Goal: Task Accomplishment & Management: Complete application form

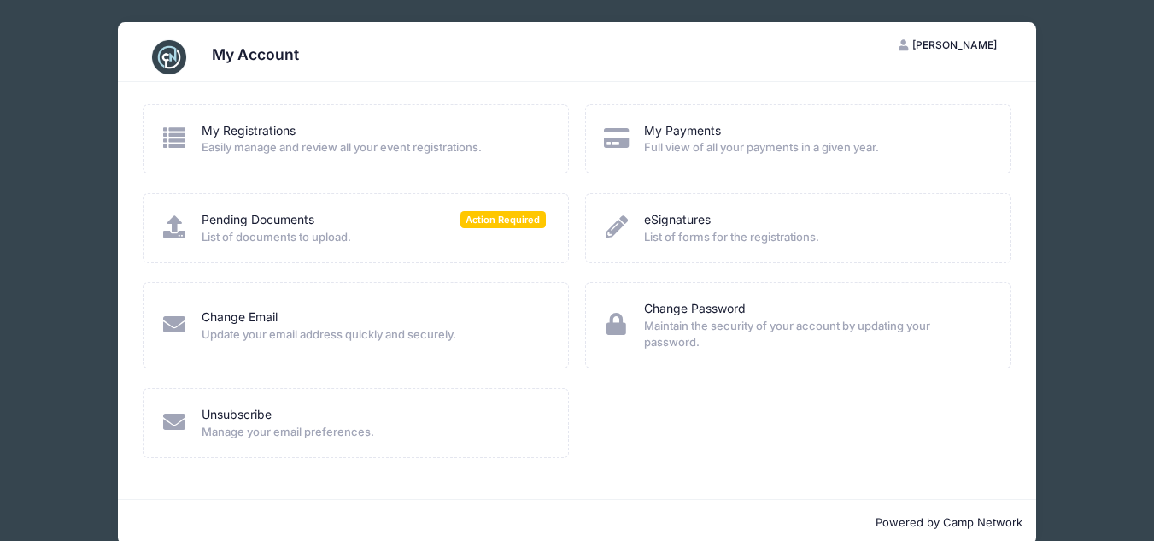
click at [255, 256] on div "Pending Documents Action Required List of documents to upload." at bounding box center [356, 227] width 426 height 69
click at [241, 187] on div "My Registrations Easily manage and review all your event registrations." at bounding box center [355, 148] width 442 height 89
click at [241, 225] on link "Pending Documents" at bounding box center [258, 220] width 113 height 18
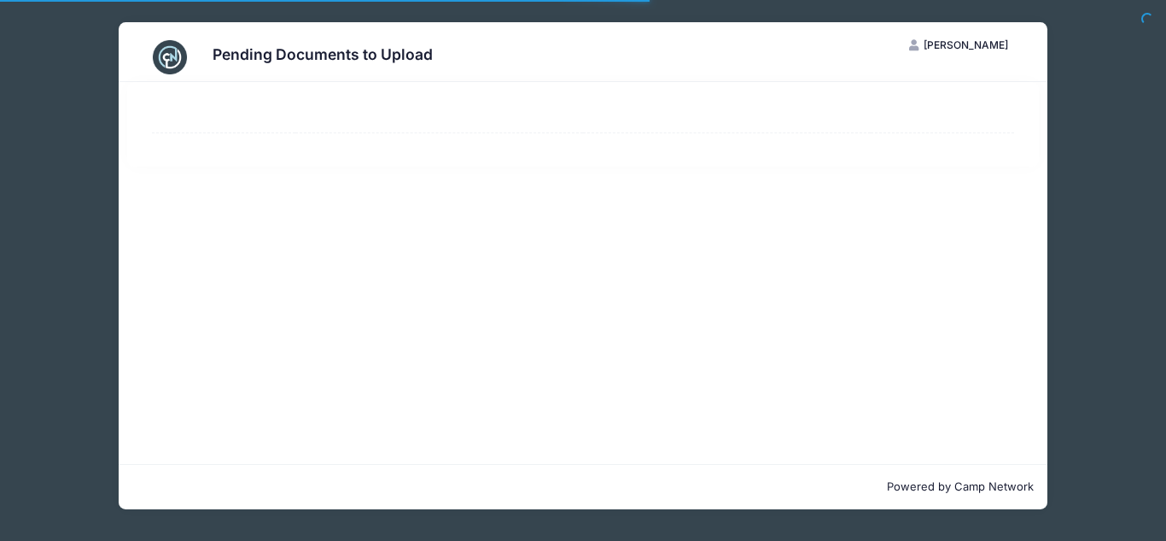
select select "50"
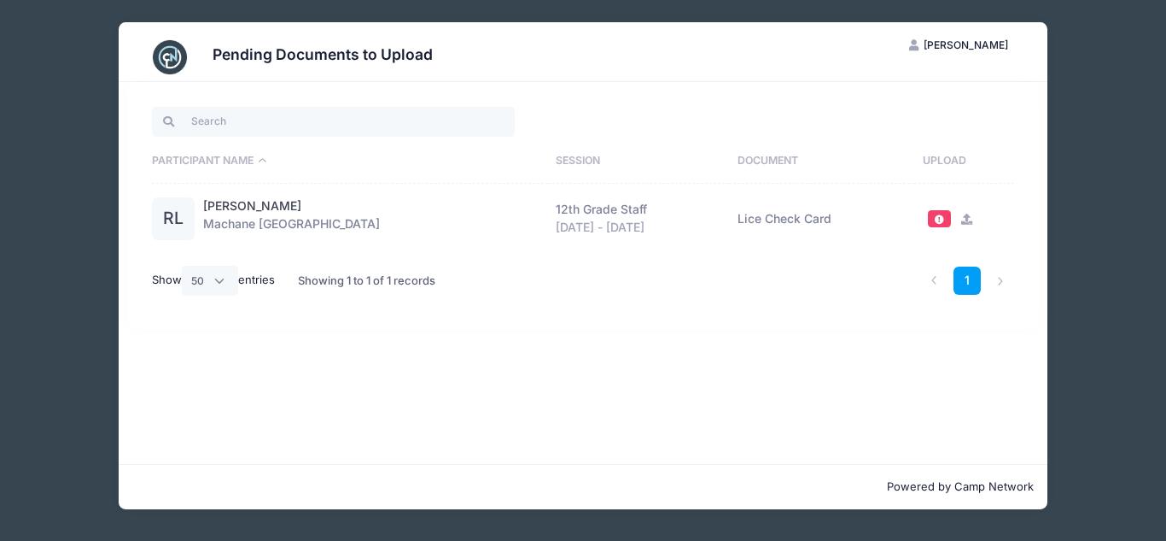
click at [963, 217] on icon at bounding box center [968, 218] width 14 height 11
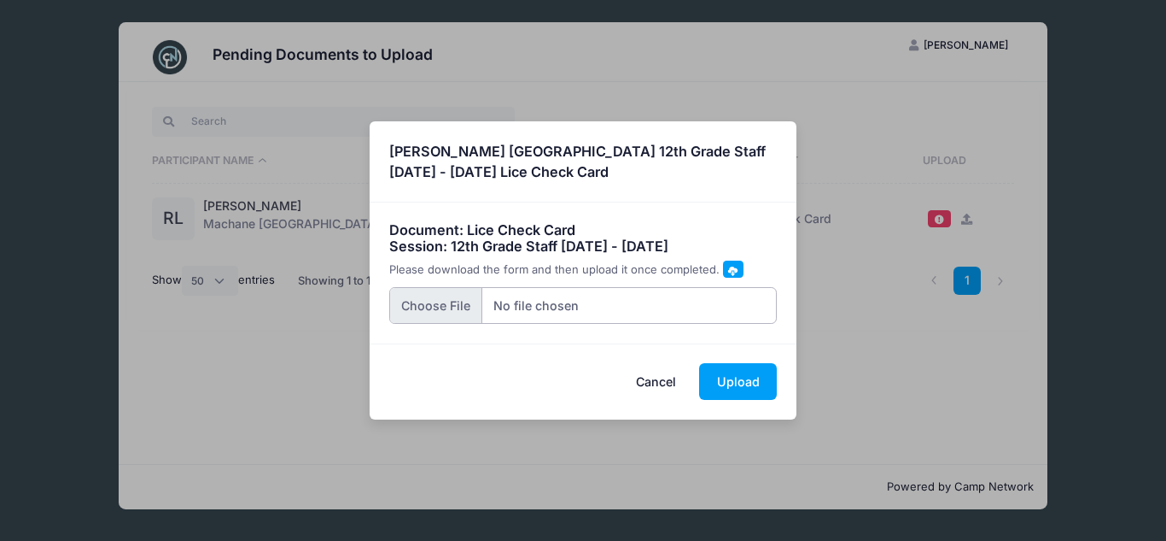
click at [519, 316] on input "file" at bounding box center [583, 305] width 389 height 37
type input "C:\fakepath\Rachelli Lebovics.jpg"
click at [751, 376] on button "Upload" at bounding box center [738, 381] width 78 height 37
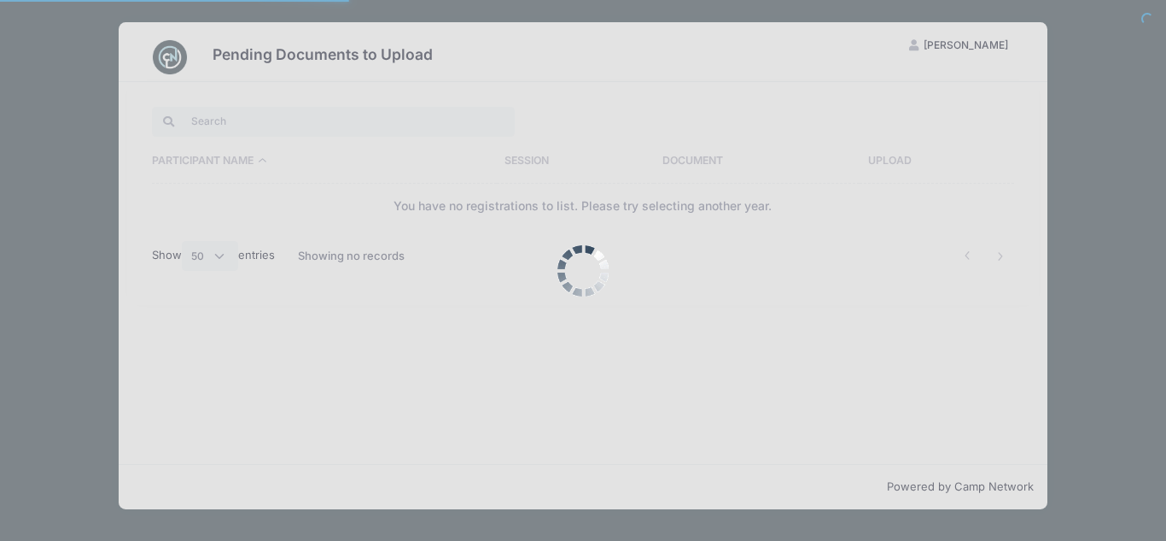
select select "50"
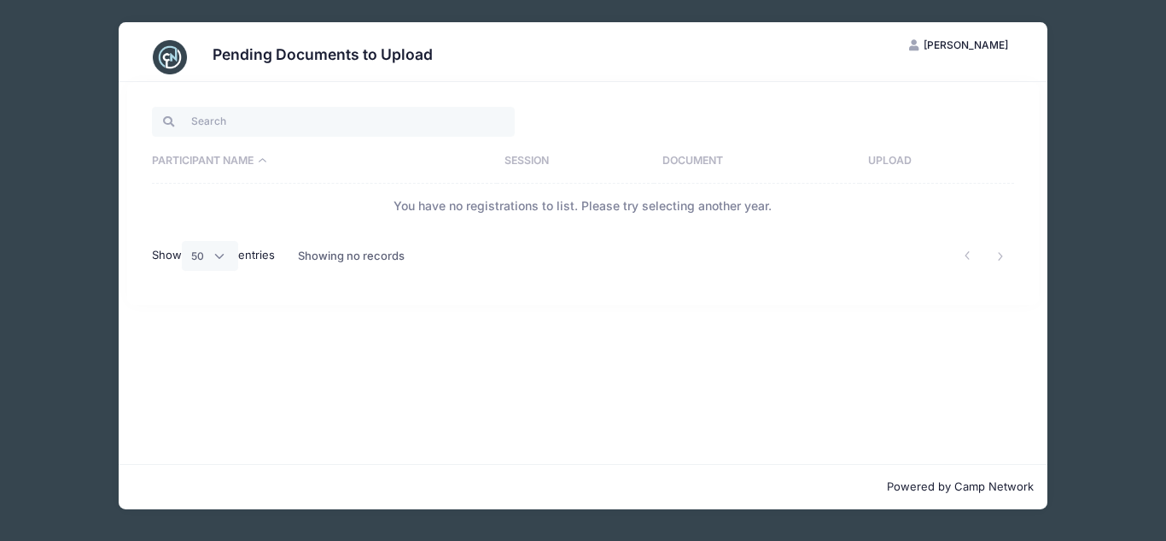
click at [214, 59] on h3 "Pending Documents to Upload" at bounding box center [323, 54] width 220 height 18
click at [948, 46] on span "[PERSON_NAME]" at bounding box center [966, 44] width 85 height 13
drag, startPoint x: 815, startPoint y: 74, endPoint x: 843, endPoint y: 74, distance: 28.2
click at [831, 74] on div "My Account" at bounding box center [915, 87] width 213 height 32
click at [848, 74] on link "My Account" at bounding box center [916, 87] width 197 height 32
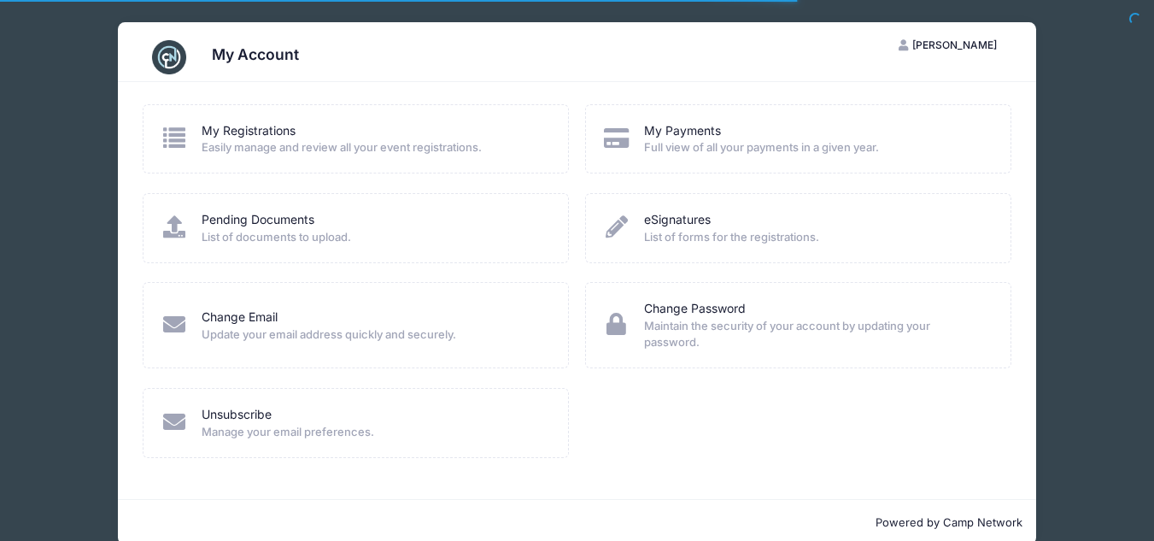
click at [1066, 132] on div "My Account RL Rachelli Lebovics My Account Logout My Registrations Easily manag…" at bounding box center [577, 283] width 1102 height 566
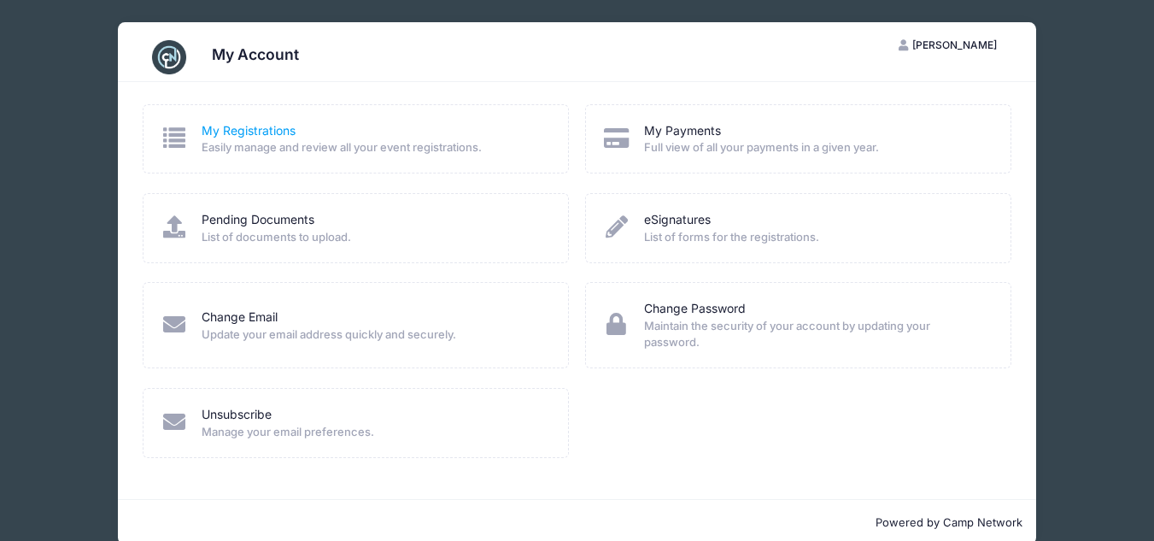
click at [243, 126] on link "My Registrations" at bounding box center [249, 131] width 94 height 18
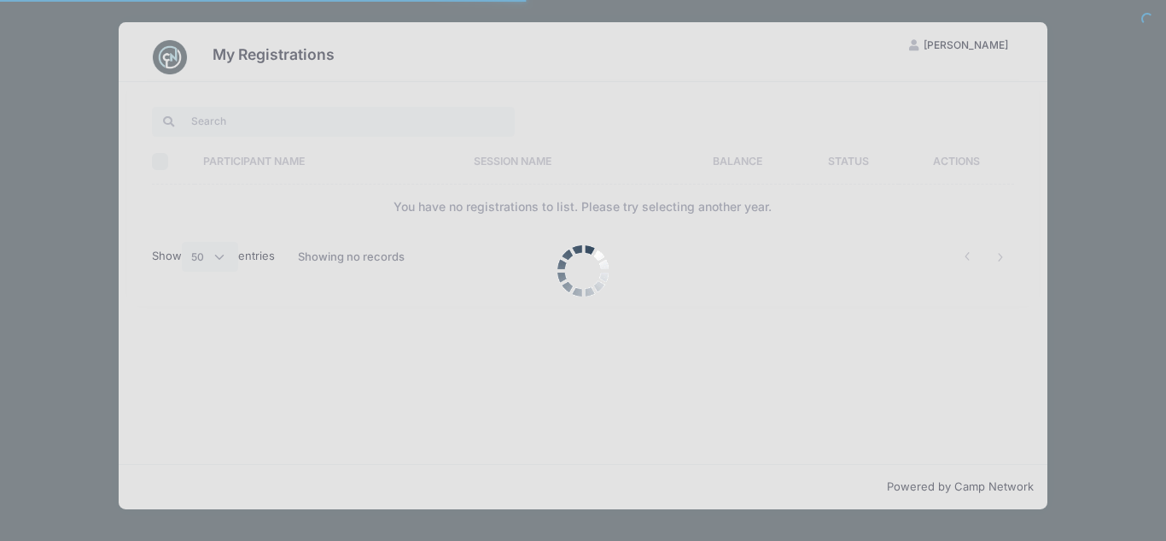
select select "50"
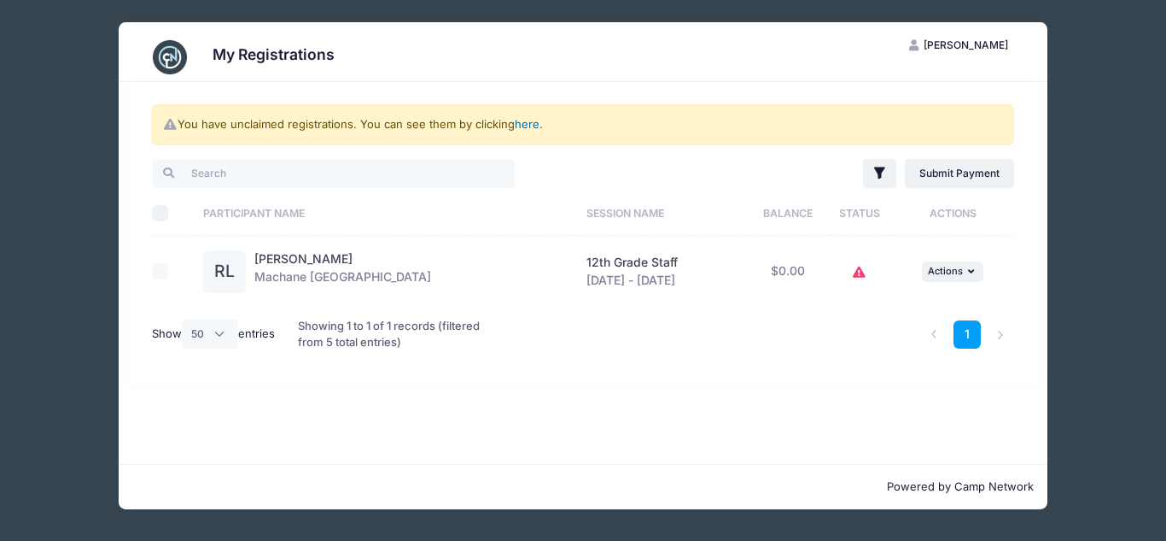
click at [533, 122] on link "here" at bounding box center [527, 124] width 25 height 14
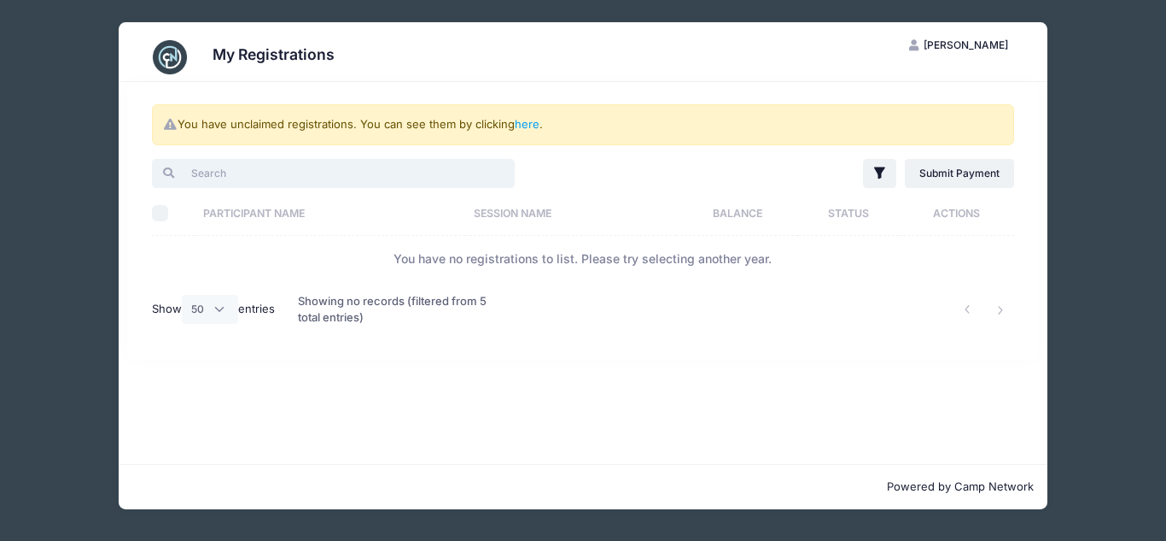
click at [230, 167] on input "search" at bounding box center [333, 173] width 363 height 29
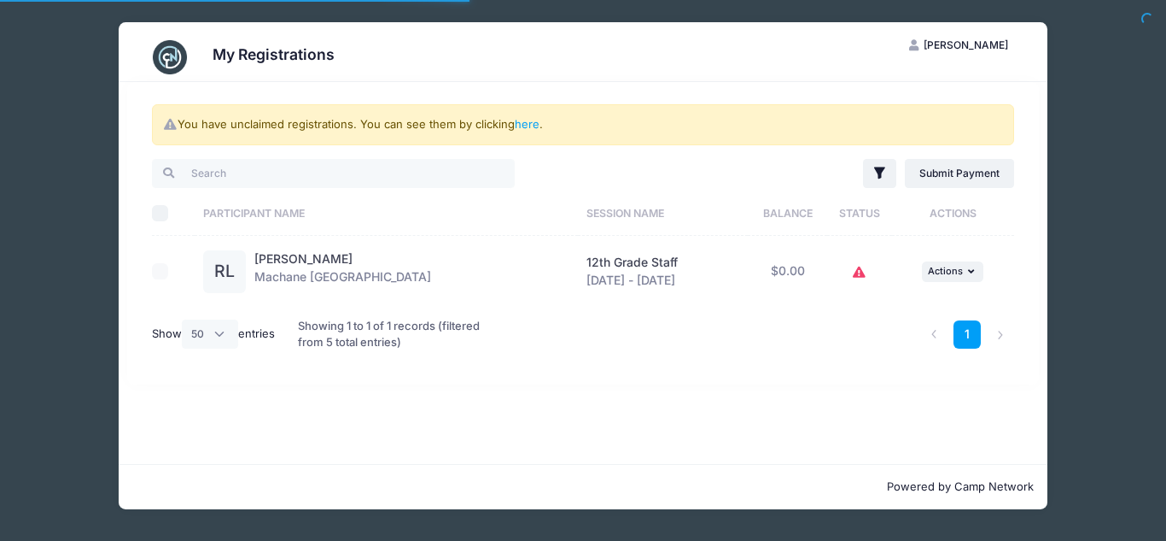
select select "50"
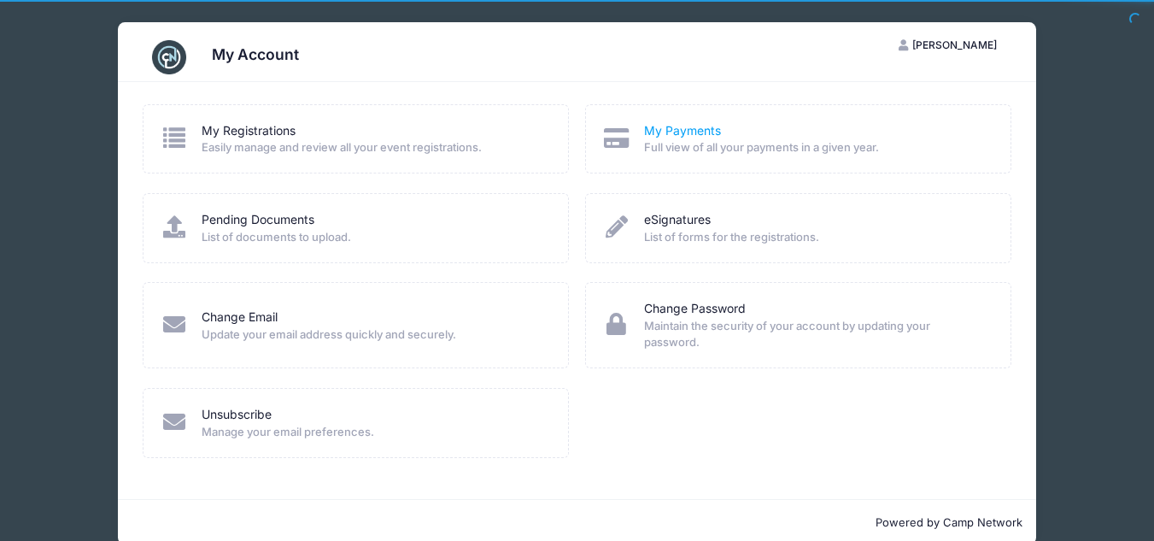
click at [675, 135] on link "My Payments" at bounding box center [682, 131] width 77 height 18
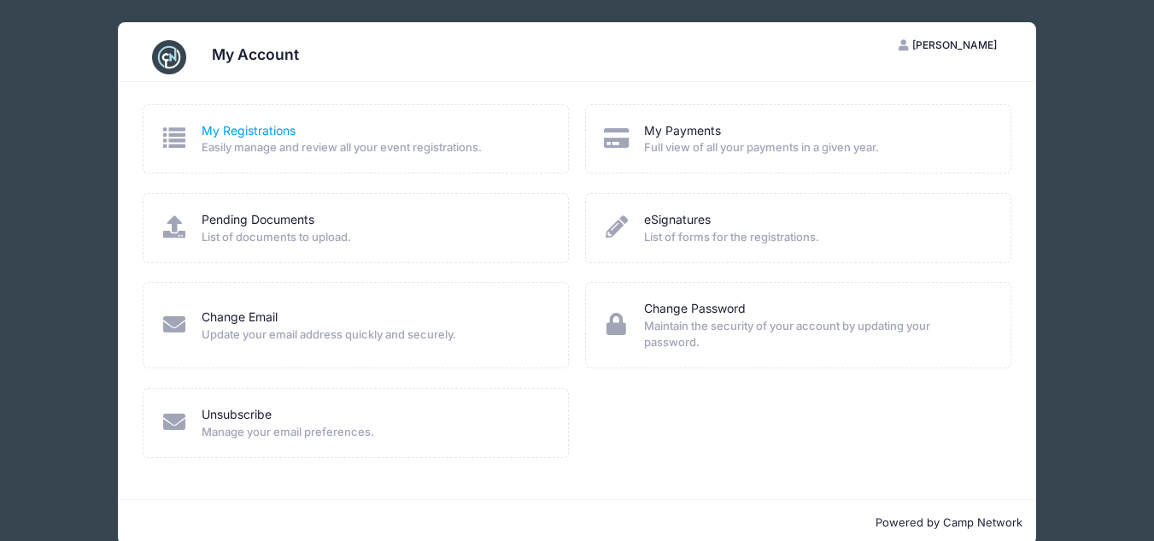
click at [226, 132] on link "My Registrations" at bounding box center [249, 131] width 94 height 18
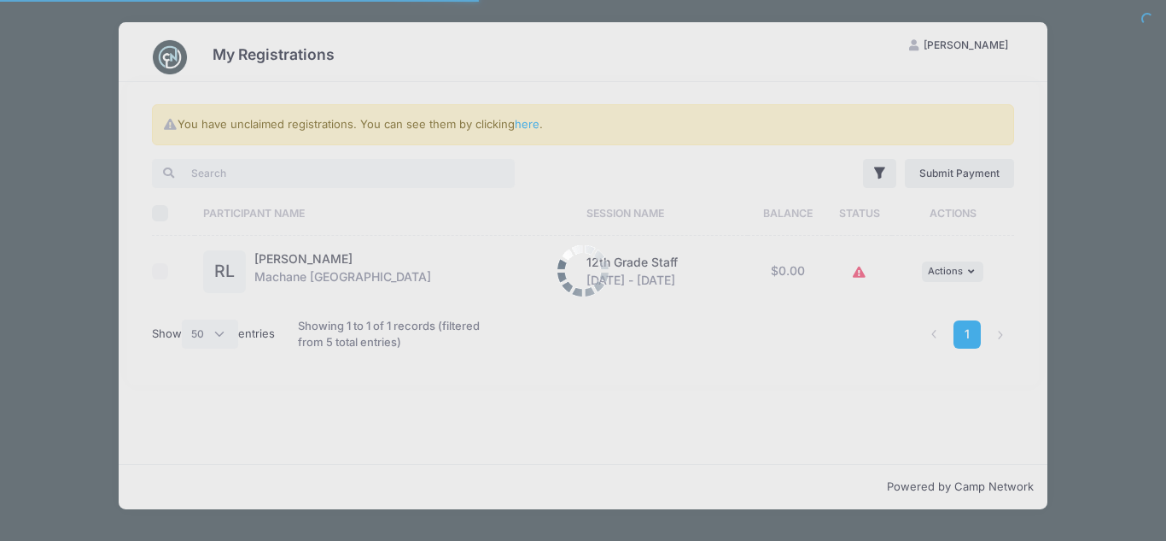
select select "50"
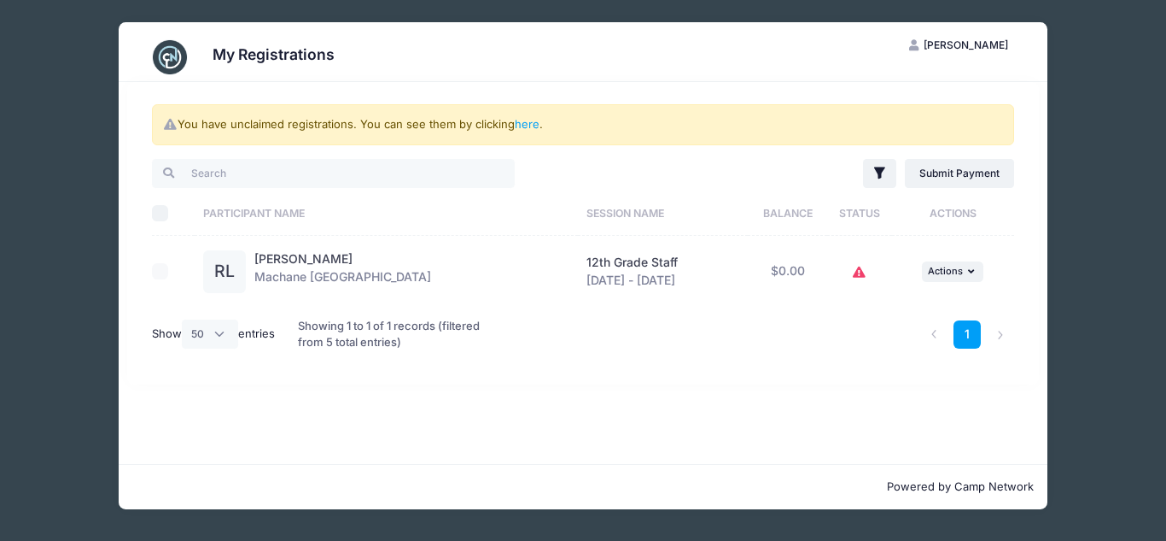
drag, startPoint x: 268, startPoint y: 120, endPoint x: 515, endPoint y: 131, distance: 247.0
click at [515, 131] on div "You have unclaimed registrations. You can see them by clicking here ." at bounding box center [583, 124] width 862 height 41
click at [675, 334] on div "1" at bounding box center [766, 335] width 513 height 56
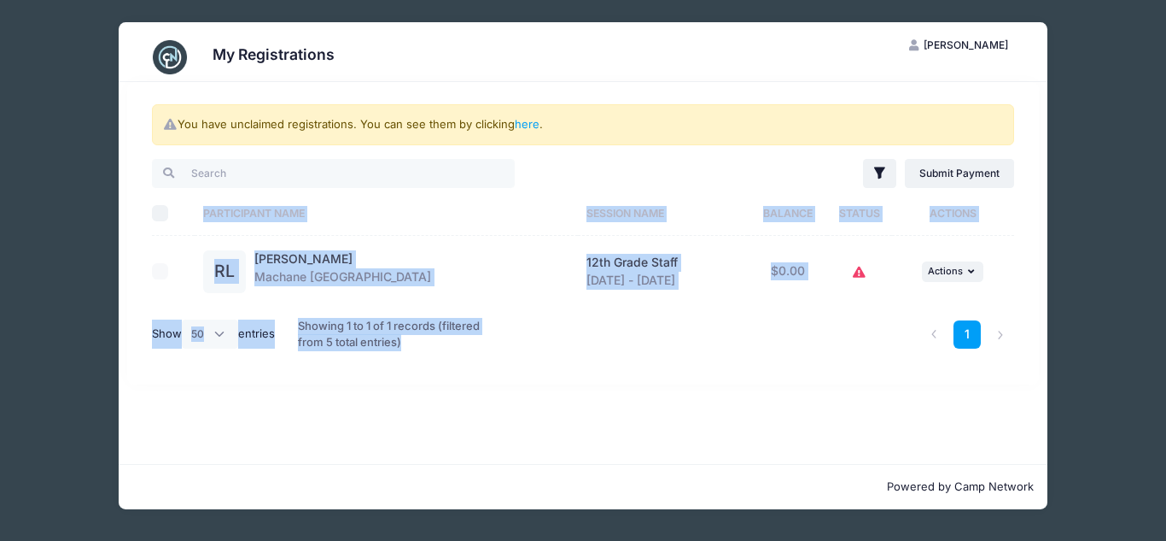
drag, startPoint x: 719, startPoint y: 249, endPoint x: 868, endPoint y: 416, distance: 223.7
click at [867, 419] on div "You have unclaimed registrations. You can see them by clicking here . Filter Fi…" at bounding box center [583, 273] width 929 height 382
click at [622, 448] on div "You have unclaimed registrations. You can see them by clicking here . Filter Fi…" at bounding box center [583, 273] width 929 height 382
click at [338, 364] on div "You have unclaimed registrations. You can see them by clicking here . Filter Fi…" at bounding box center [583, 233] width 913 height 302
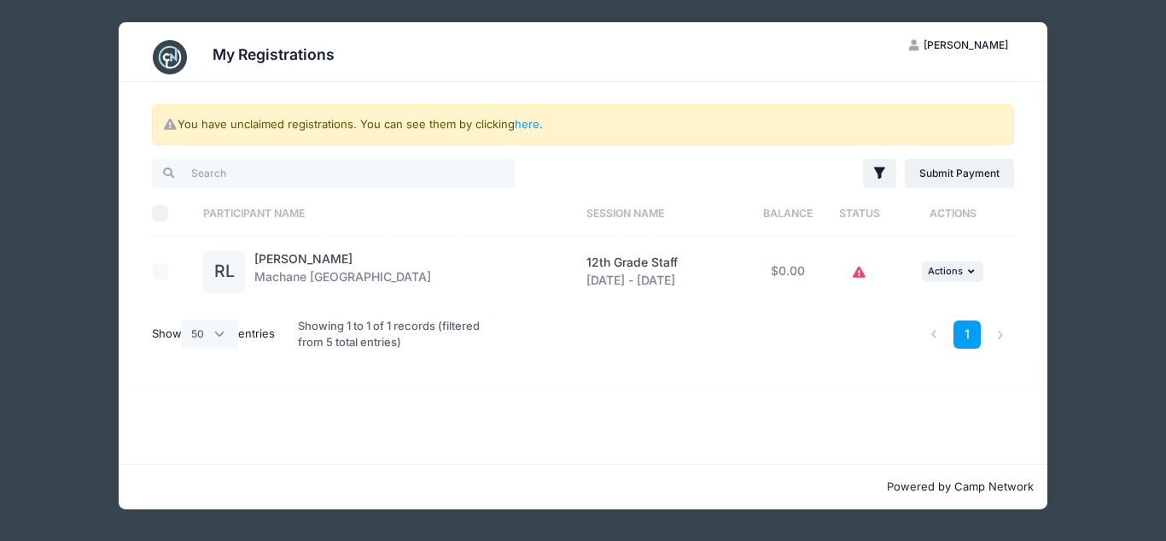
click at [336, 333] on div "Showing 1 to 1 of 1 records (filtered from 5 total entries)" at bounding box center [399, 335] width 203 height 56
click at [336, 331] on div "Showing 1 to 1 of 1 records (filtered from 5 total entries)" at bounding box center [399, 335] width 203 height 56
click at [379, 339] on div "Showing 1 to 1 of 1 records (filtered from 5 total entries)" at bounding box center [399, 335] width 203 height 56
click at [409, 336] on div "Showing 1 to 1 of 1 records (filtered from 5 total entries)" at bounding box center [399, 335] width 203 height 56
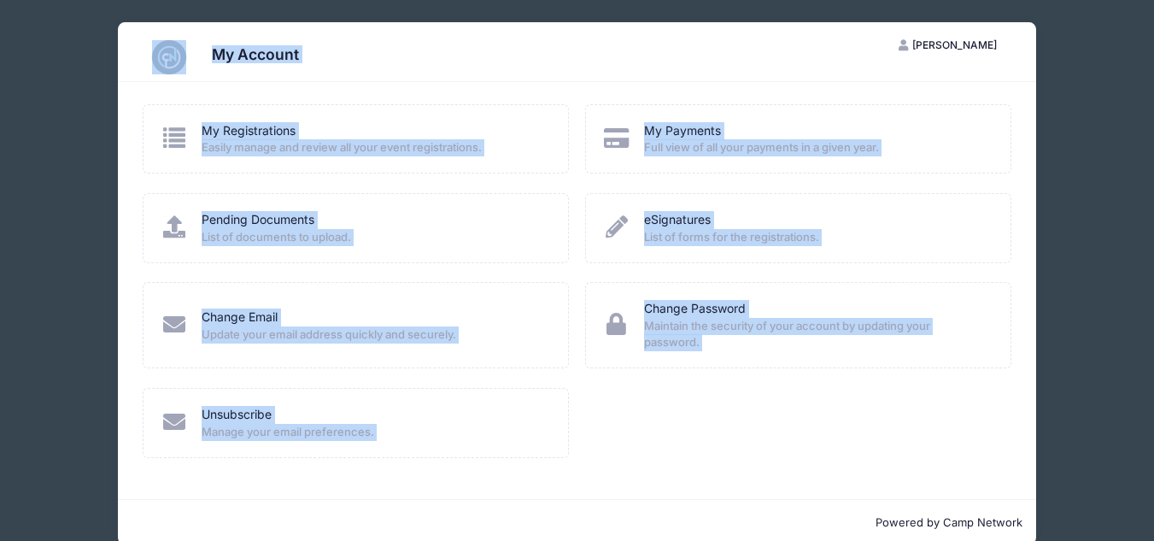
scroll to position [26, 0]
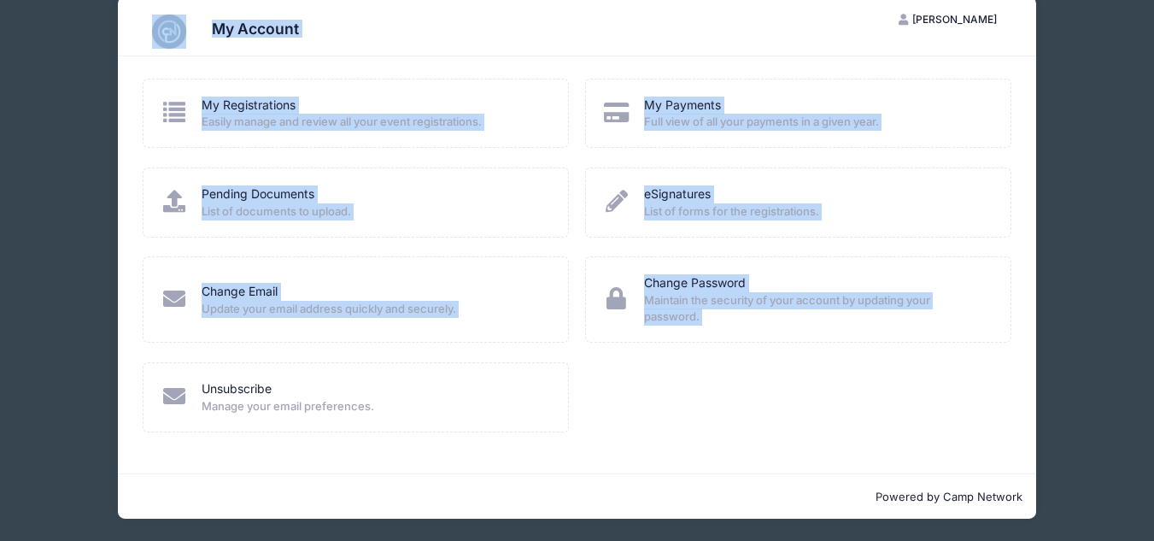
drag, startPoint x: 115, startPoint y: 44, endPoint x: 172, endPoint y: 435, distance: 395.1
click at [172, 435] on div "My Account [PERSON_NAME] My Account Logout My Registrations Easily manage and r…" at bounding box center [577, 257] width 1102 height 566
click at [145, 433] on div "Unsubscribe Manage your email preferences." at bounding box center [355, 406] width 442 height 89
click at [137, 449] on div "Unsubscribe Manage your email preferences." at bounding box center [355, 406] width 442 height 89
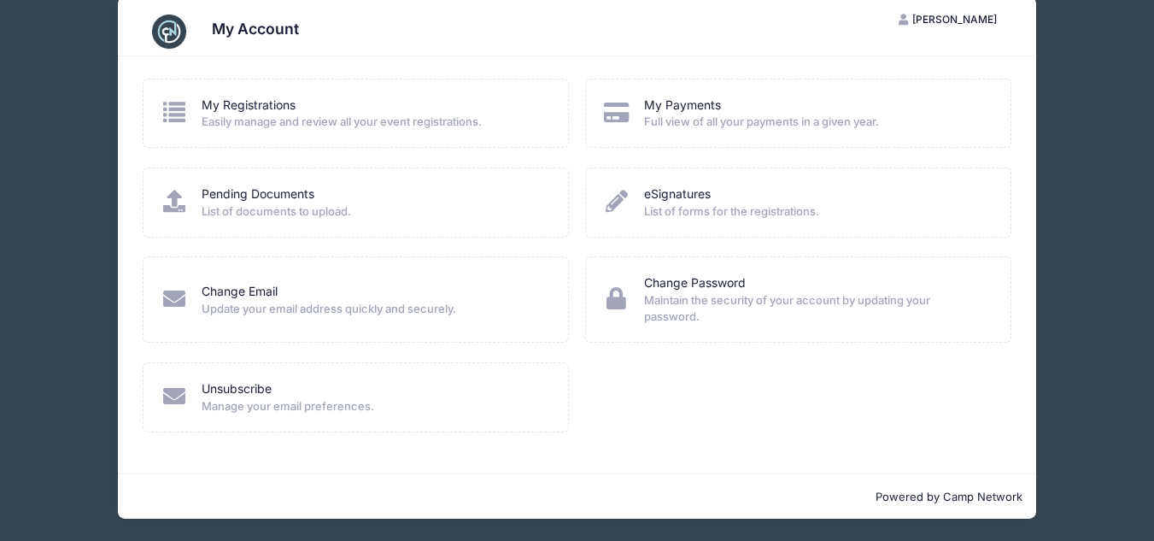
drag, startPoint x: 114, startPoint y: 454, endPoint x: 1083, endPoint y: 30, distance: 1058.0
click at [1083, 30] on div "My Account [PERSON_NAME] My Account Logout My Registrations Easily manage and r…" at bounding box center [577, 257] width 1102 height 566
click at [1071, 56] on div "My Account [PERSON_NAME] My Account Logout My Registrations Easily manage and r…" at bounding box center [577, 257] width 1102 height 566
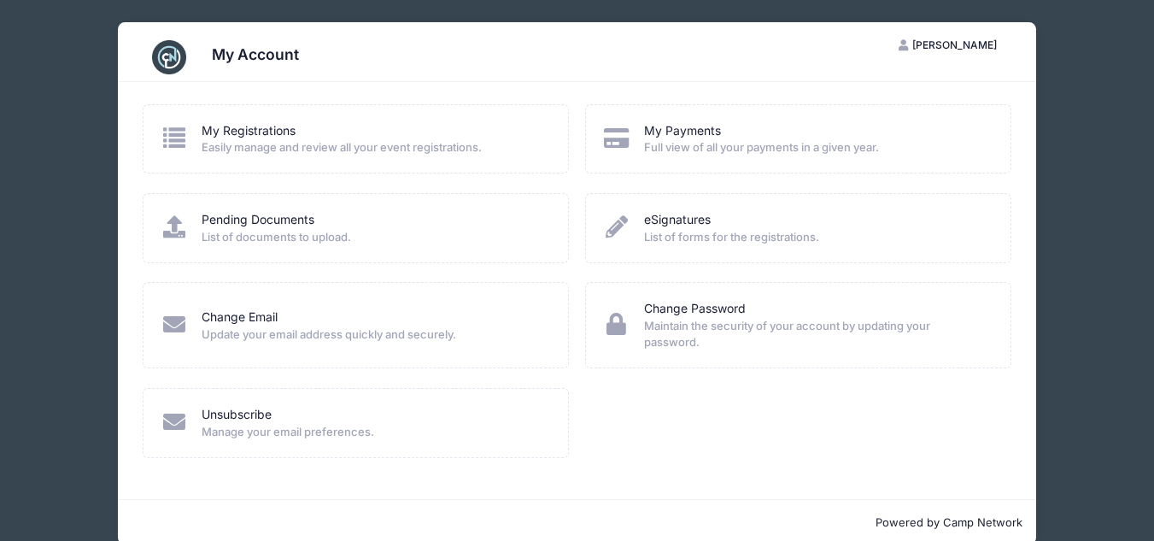
drag, startPoint x: 994, startPoint y: 61, endPoint x: 0, endPoint y: 207, distance: 1004.6
click at [0, 213] on div "My Account [PERSON_NAME] My Account Logout My Registrations" at bounding box center [577, 283] width 1154 height 566
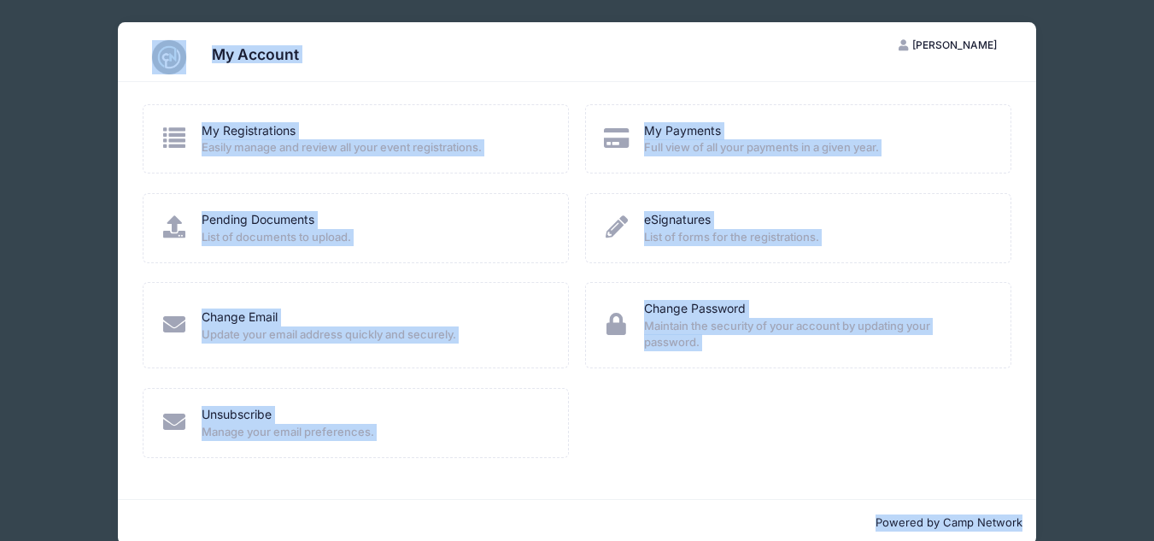
drag, startPoint x: 91, startPoint y: 31, endPoint x: 1051, endPoint y: 512, distance: 1074.6
click at [1051, 512] on div "My Account [PERSON_NAME] My Account Logout My Registrations Easily manage and r…" at bounding box center [577, 283] width 1102 height 566
click at [1047, 518] on div "My Account [PERSON_NAME] My Account Logout My Registrations Easily manage and r…" at bounding box center [577, 283] width 1102 height 566
drag, startPoint x: 1047, startPoint y: 519, endPoint x: 96, endPoint y: 88, distance: 1043.6
click at [104, 110] on div "My Account [PERSON_NAME] My Account Logout My Registrations Easily manage and r…" at bounding box center [577, 283] width 1102 height 566
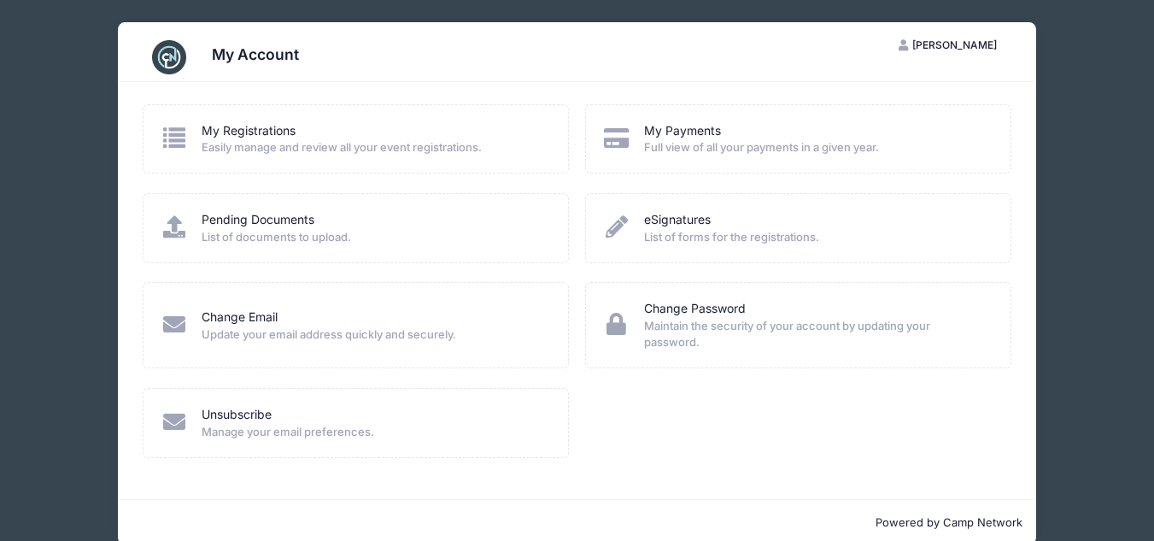
click at [99, 35] on div "My Account [PERSON_NAME] My Account Logout My Registrations Easily manage and r…" at bounding box center [577, 283] width 1102 height 566
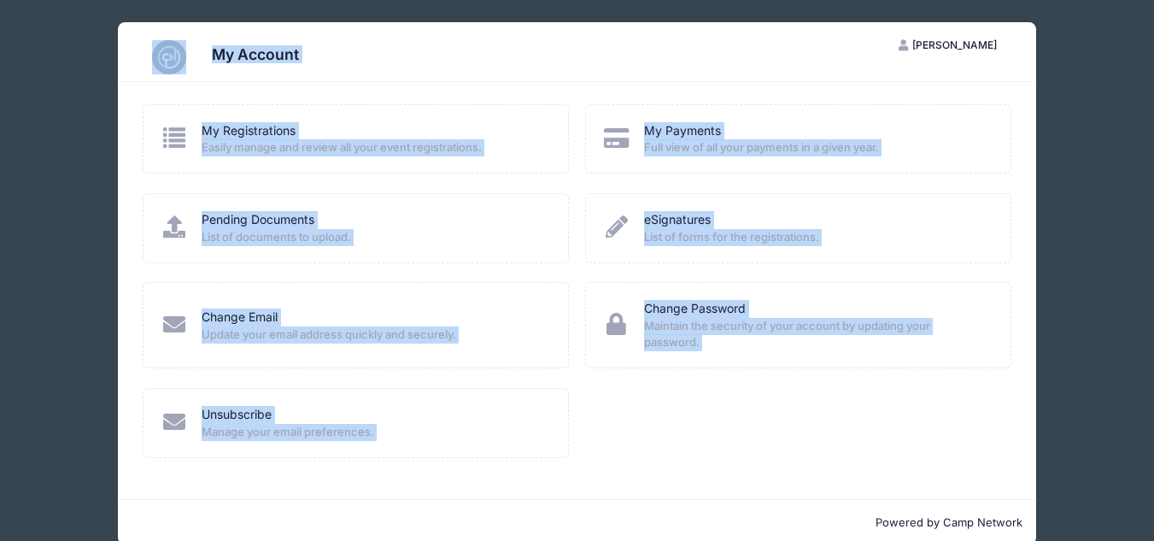
scroll to position [26, 0]
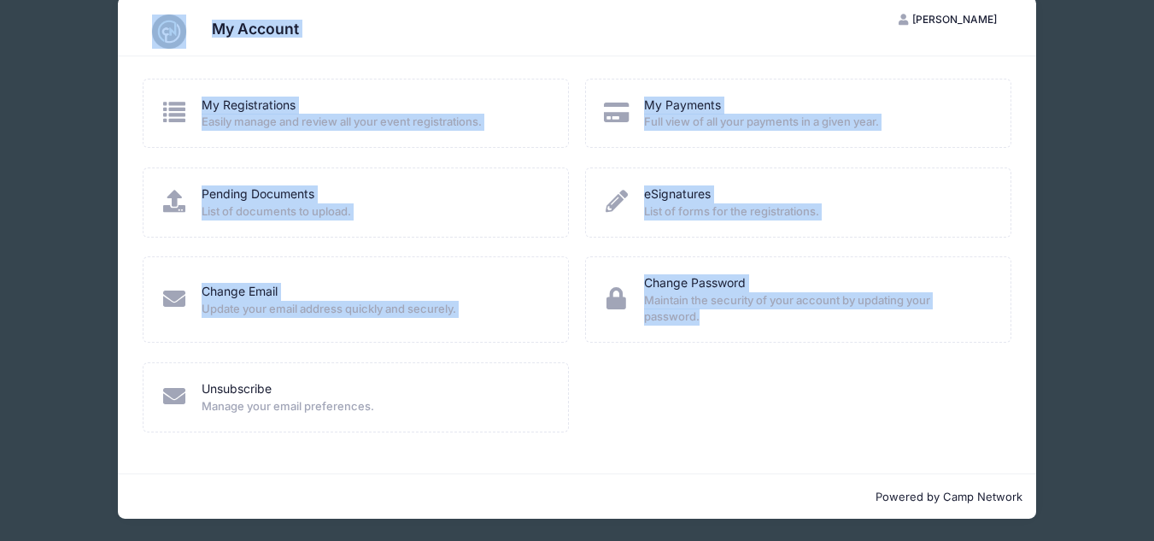
drag, startPoint x: 106, startPoint y: 12, endPoint x: 1055, endPoint y: 470, distance: 1053.3
click at [1055, 470] on div "My Account [PERSON_NAME] My Account Logout My Registrations Easily manage and r…" at bounding box center [577, 257] width 1102 height 566
click at [1055, 469] on div "My Account [PERSON_NAME] My Account Logout My Registrations Easily manage and r…" at bounding box center [577, 257] width 1102 height 566
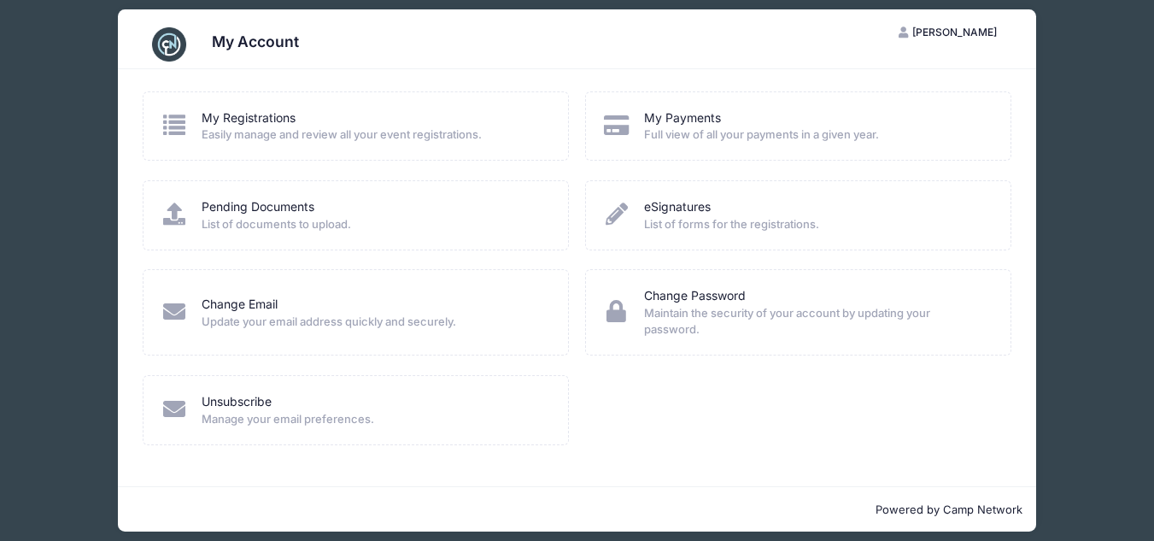
scroll to position [0, 0]
